Goal: Transaction & Acquisition: Purchase product/service

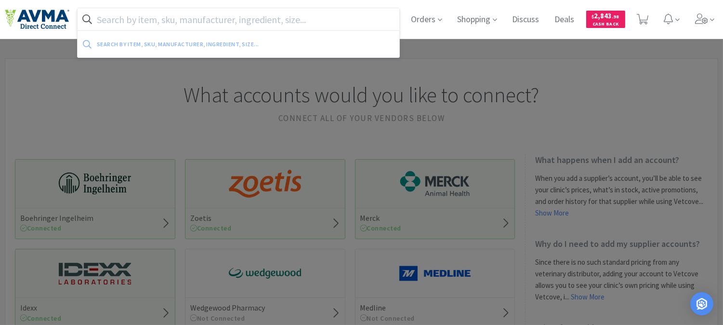
click at [261, 23] on input "text" at bounding box center [239, 19] width 322 height 22
paste input "078924781"
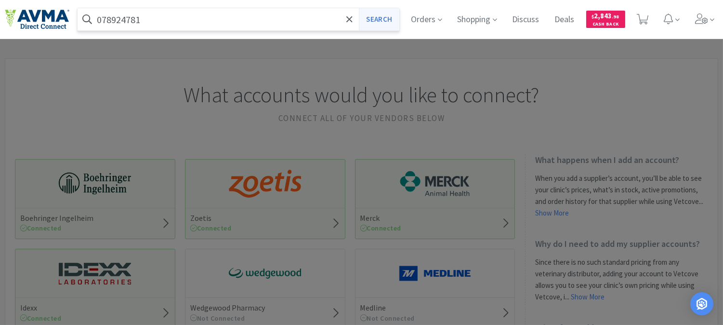
type input "078924781"
click at [372, 17] on button "Search" at bounding box center [379, 19] width 40 height 22
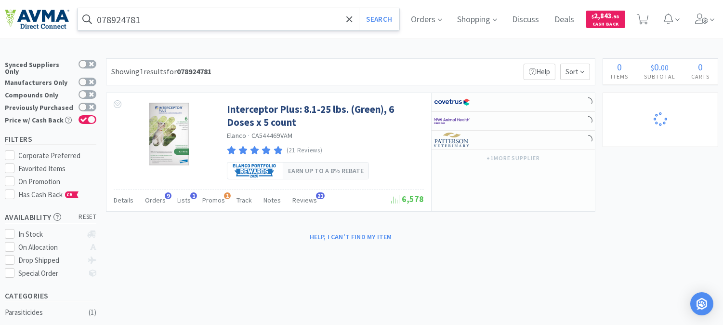
select select "1"
select select "5"
select select "1"
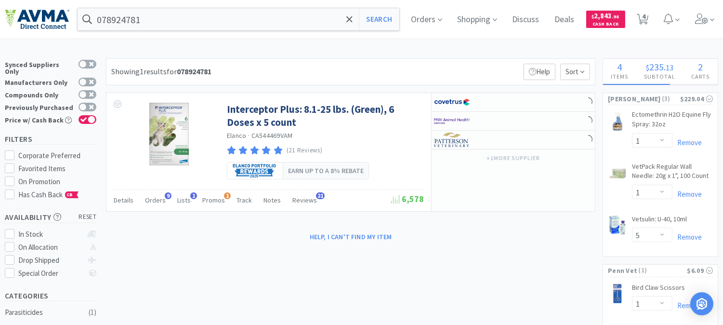
select select "1"
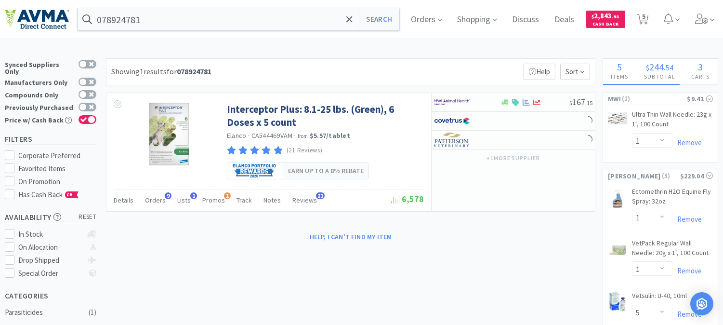
select select "1"
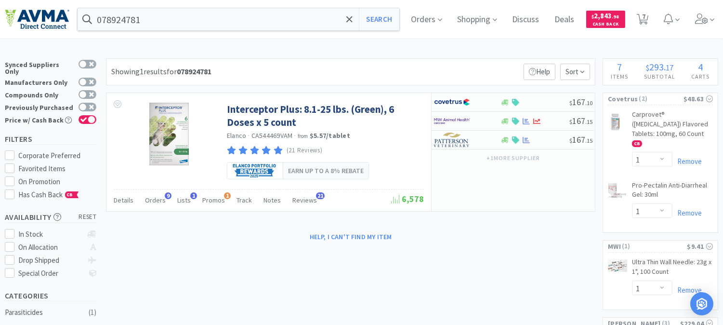
click at [449, 257] on div "× Filter Results Synced Suppliers Only Manufacturers Only Compounds Only Previo…" at bounding box center [362, 317] width 714 height 518
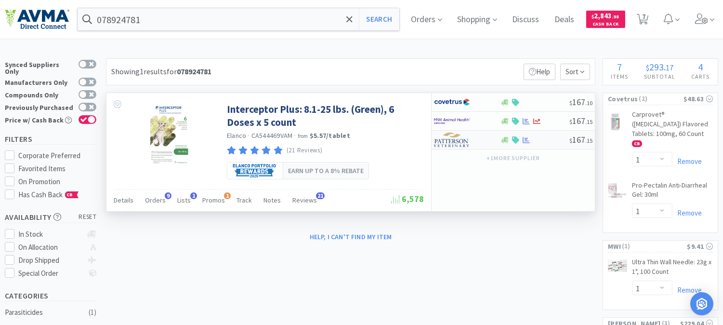
click at [479, 137] on div at bounding box center [460, 140] width 53 height 16
select select "1"
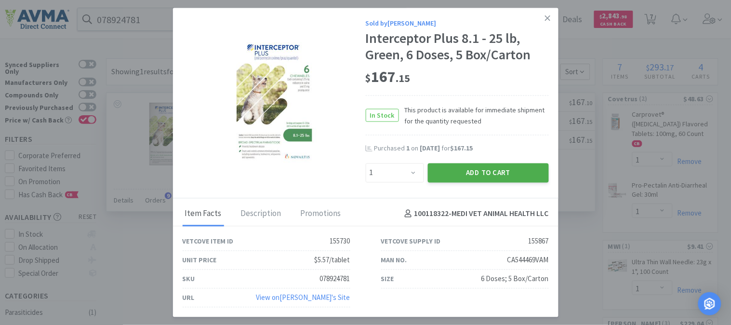
click at [482, 170] on button "Add to Cart" at bounding box center [488, 172] width 121 height 19
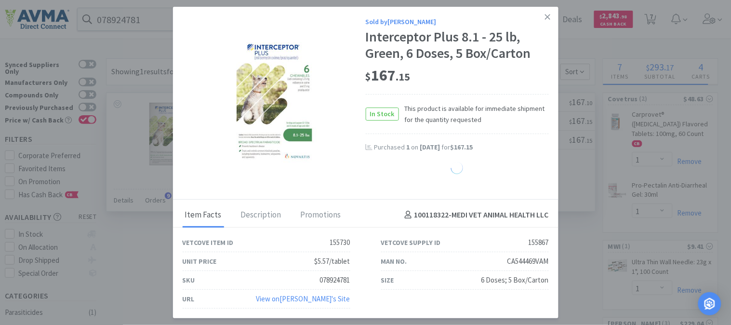
select select "1"
select select "5"
select select "1"
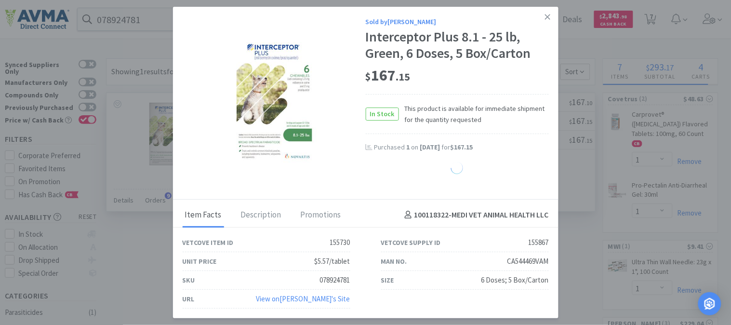
select select "1"
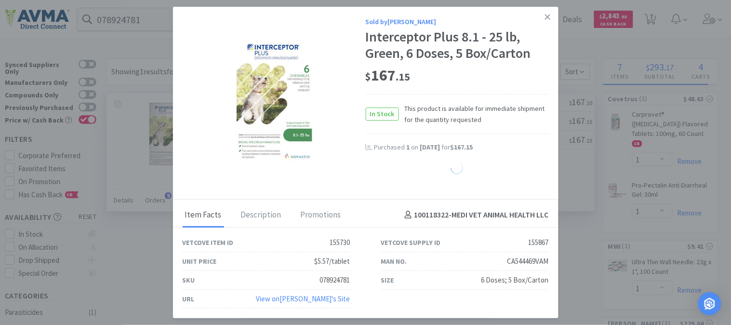
select select "1"
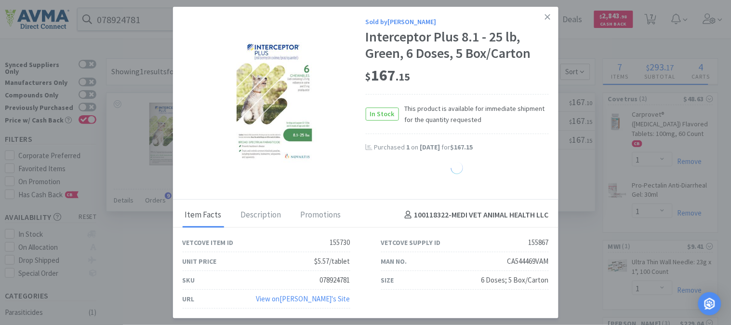
select select "1"
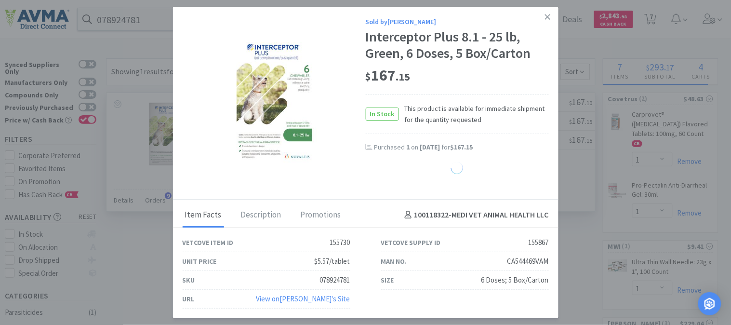
select select "1"
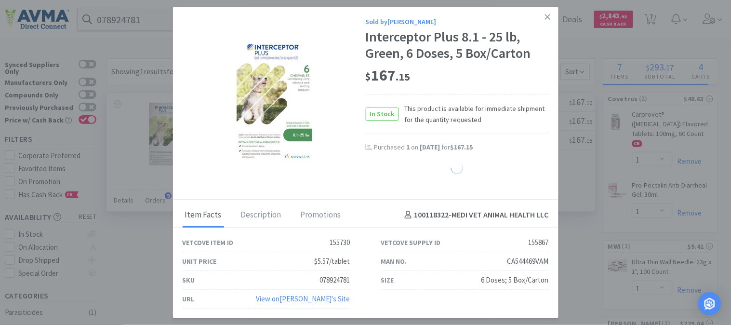
select select "1"
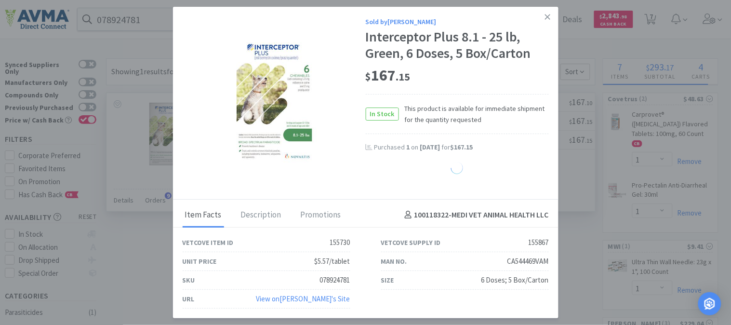
select select "1"
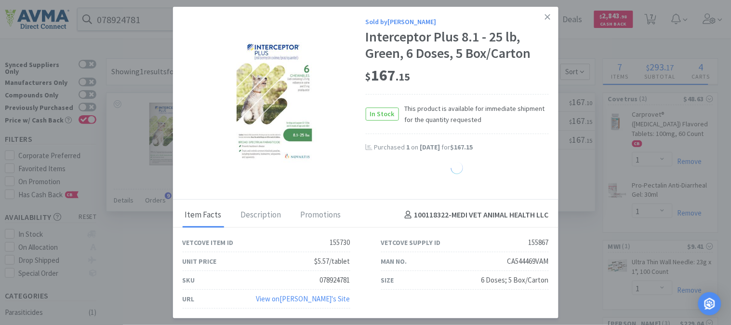
select select "1"
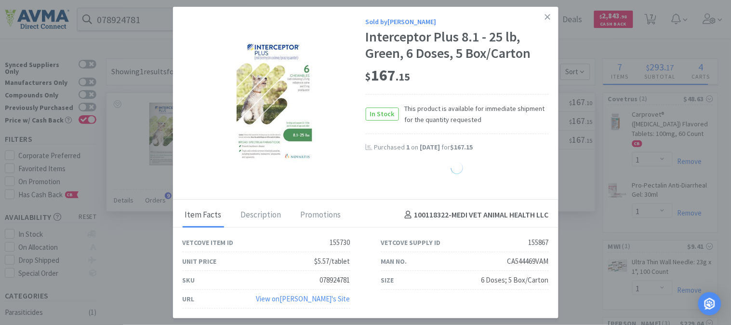
select select "1"
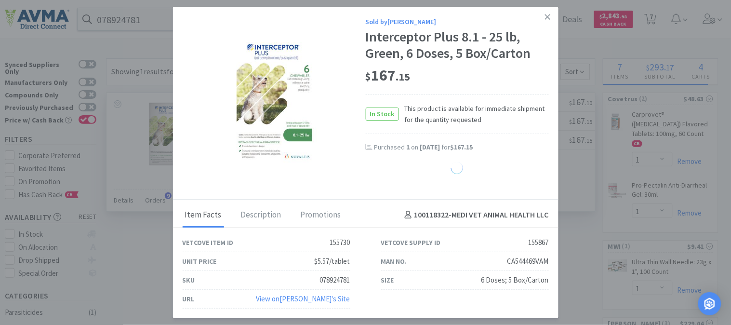
select select "1"
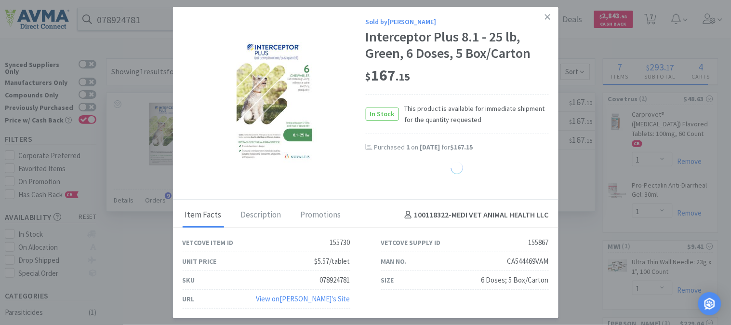
select select "1"
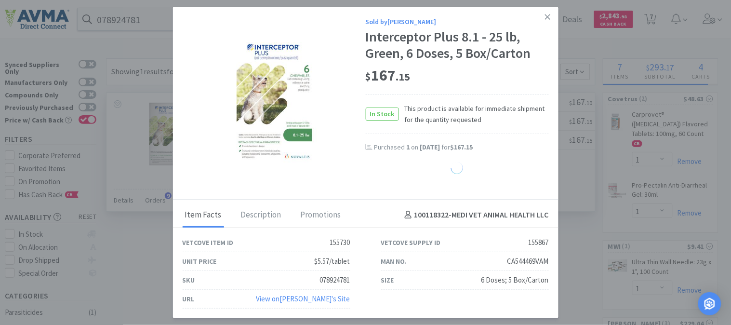
select select "1"
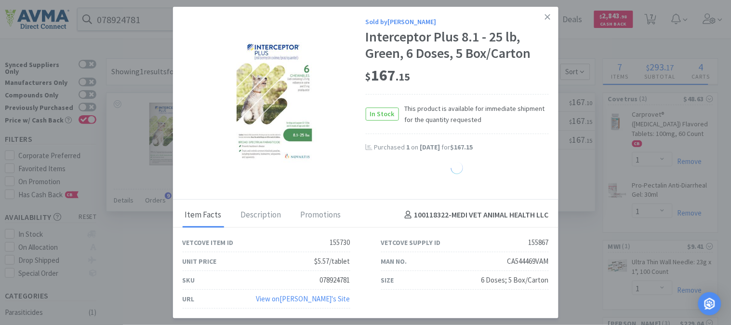
select select "1"
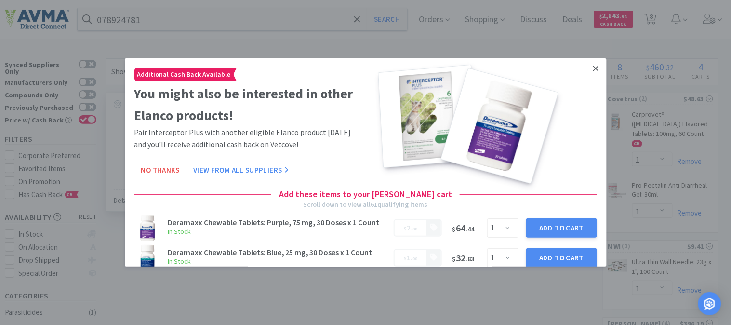
click at [593, 70] on icon at bounding box center [595, 68] width 5 height 9
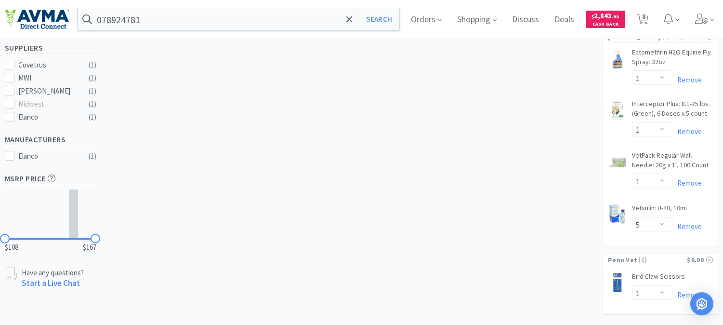
scroll to position [303, 0]
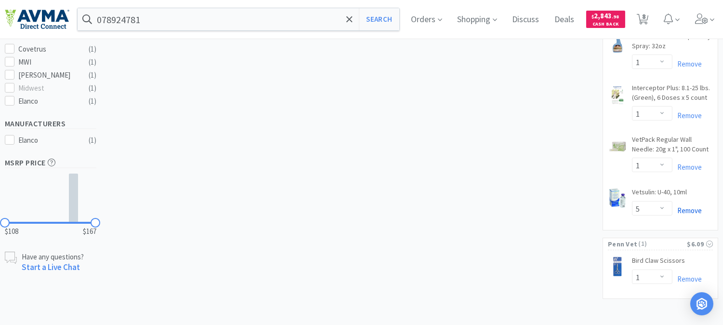
click at [687, 206] on link "Remove" at bounding box center [687, 210] width 29 height 9
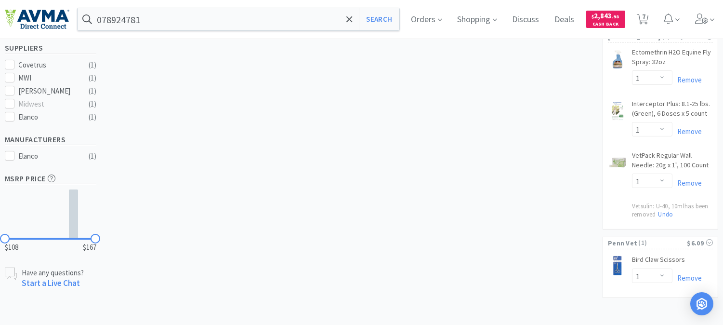
scroll to position [286, 0]
click at [691, 179] on link "Remove" at bounding box center [687, 183] width 29 height 9
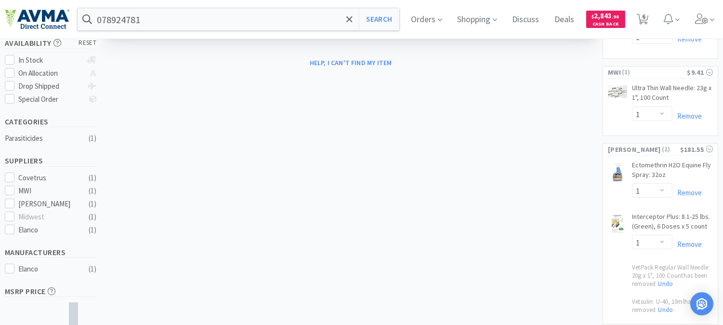
scroll to position [170, 0]
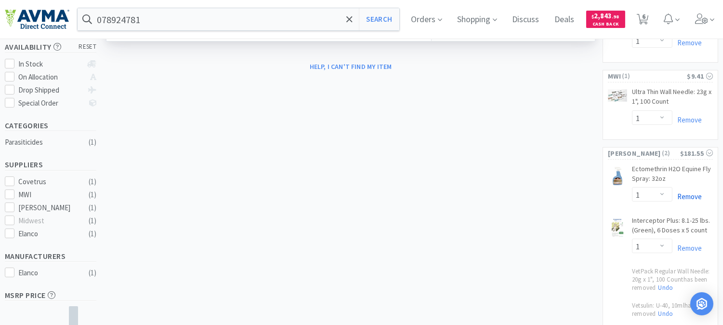
click at [686, 192] on link "Remove" at bounding box center [687, 196] width 29 height 9
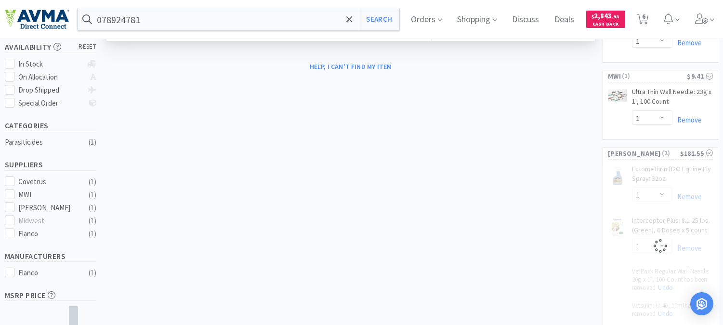
select select "1"
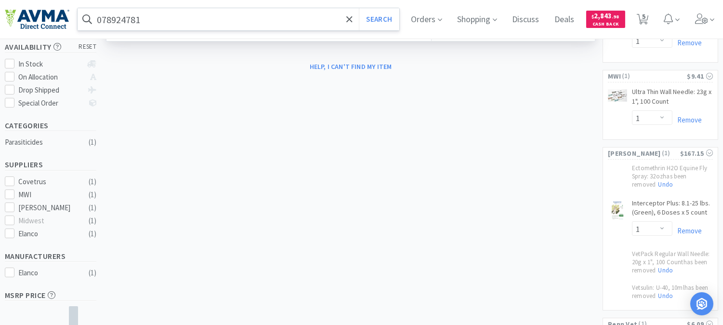
click at [181, 23] on input "078924781" at bounding box center [239, 19] width 322 height 22
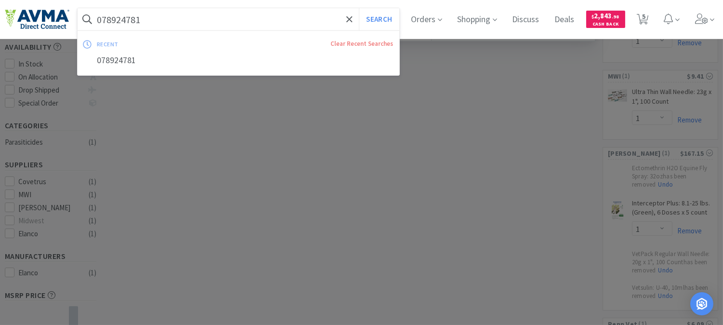
paste input "32419"
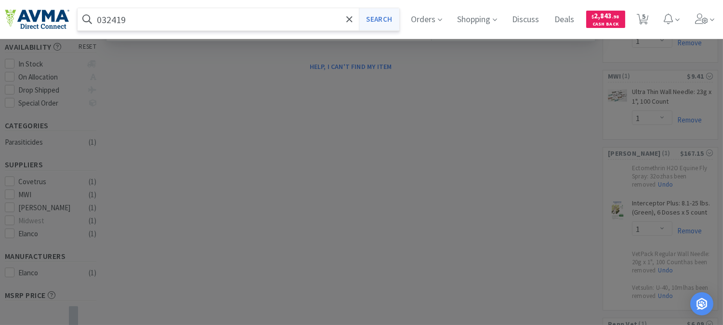
type input "032419"
click at [369, 22] on button "Search" at bounding box center [379, 19] width 40 height 22
